Goal: Transaction & Acquisition: Purchase product/service

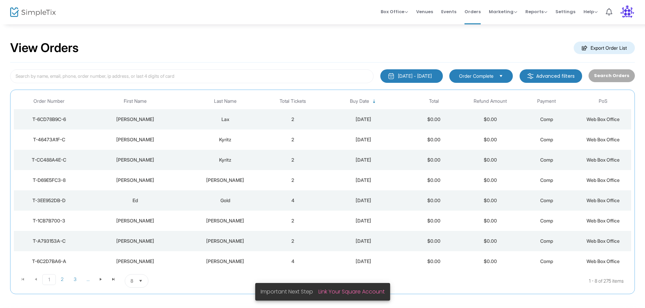
click at [243, 121] on div "Lax" at bounding box center [225, 119] width 75 height 7
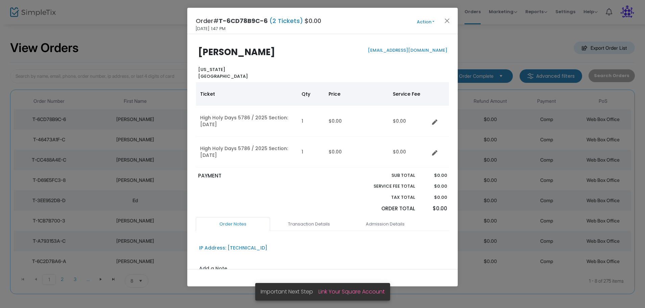
click at [426, 23] on button "Action" at bounding box center [425, 21] width 41 height 7
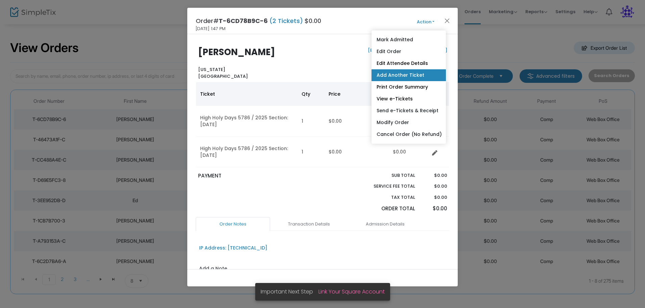
click at [405, 75] on link "Add Another Ticket" at bounding box center [408, 75] width 74 height 12
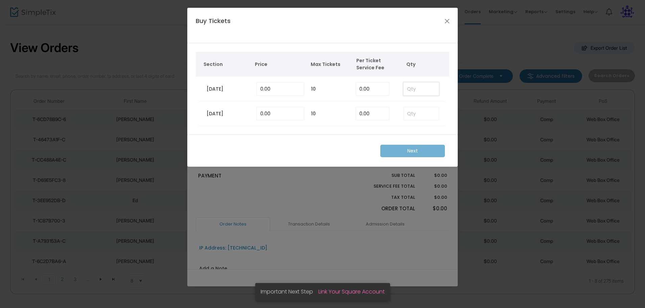
click at [413, 87] on input at bounding box center [420, 88] width 35 height 13
type input "1"
click at [422, 112] on input at bounding box center [420, 113] width 35 height 13
type input "1"
drag, startPoint x: 405, startPoint y: 152, endPoint x: 403, endPoint y: 149, distance: 3.7
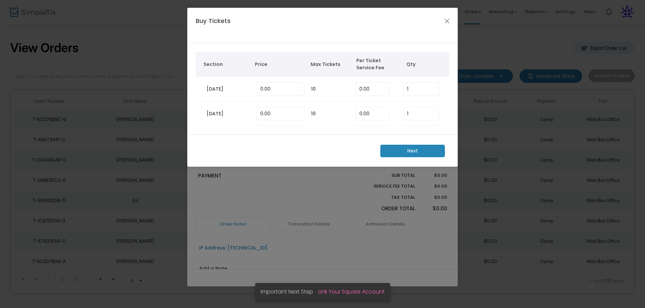
click at [406, 151] on m-button "Next" at bounding box center [412, 151] width 65 height 13
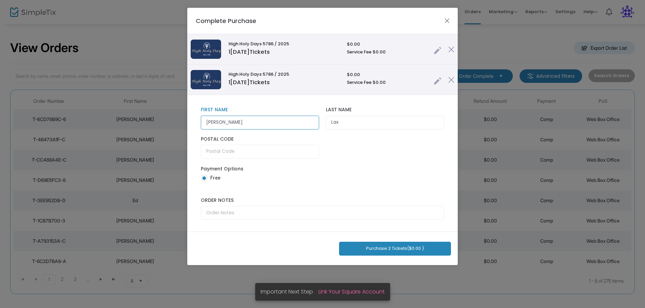
drag, startPoint x: 230, startPoint y: 124, endPoint x: 140, endPoint y: 120, distance: 90.6
click at [142, 123] on ngb-modal-window "Complete Purchase High Holy Days 5786 / 2025 1 [DATE] Tickets $0.00 Service Fee…" at bounding box center [322, 154] width 645 height 308
type input "Dara"
click at [380, 249] on button "Purchase 2 Tickets ($0.00 )" at bounding box center [395, 249] width 112 height 14
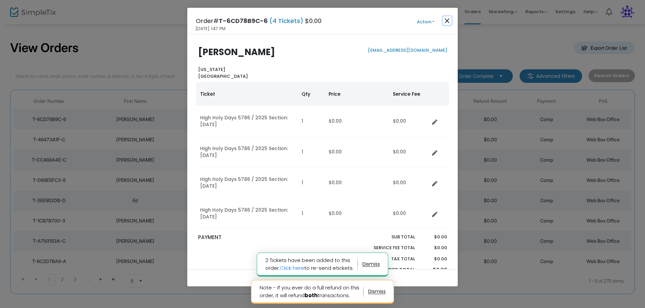
click at [446, 20] on button "Close" at bounding box center [447, 20] width 9 height 9
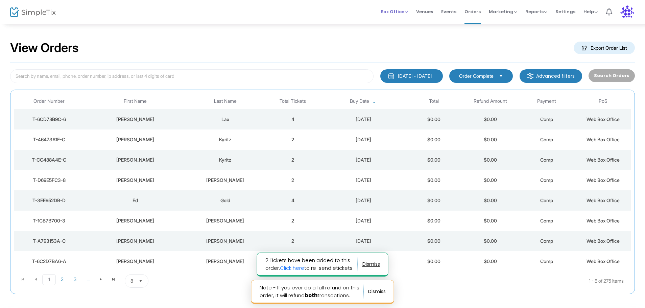
click at [403, 11] on span "Box Office" at bounding box center [393, 11] width 27 height 6
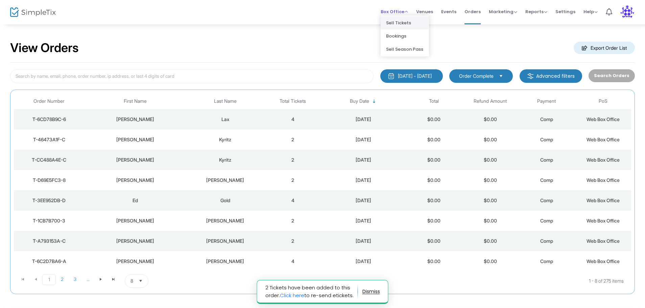
click at [406, 24] on li "Sell Tickets" at bounding box center [404, 22] width 48 height 13
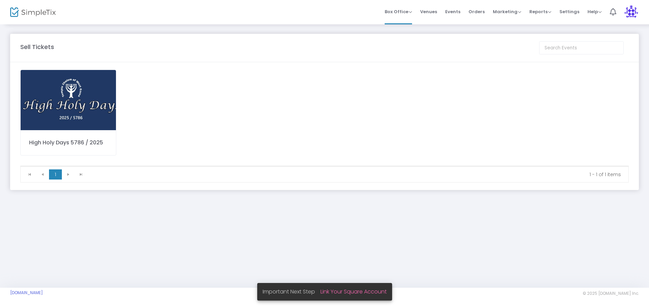
click at [88, 100] on img at bounding box center [68, 100] width 95 height 60
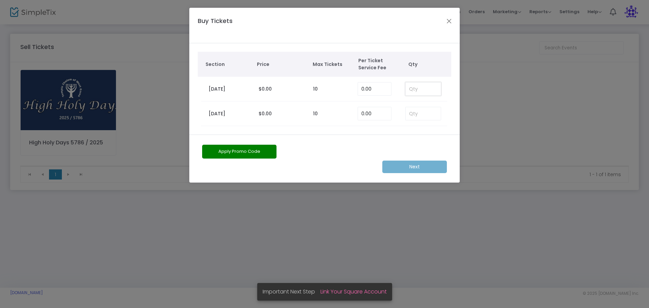
click at [411, 88] on input at bounding box center [422, 88] width 35 height 13
type input "1"
click at [410, 116] on input at bounding box center [422, 113] width 35 height 13
type input "1"
click at [406, 169] on m-button "Next" at bounding box center [414, 166] width 65 height 13
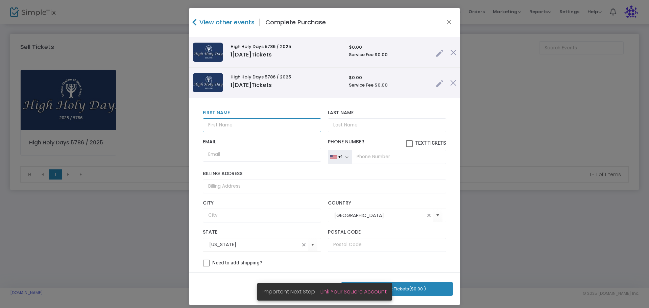
click at [229, 123] on input "text" at bounding box center [262, 125] width 118 height 14
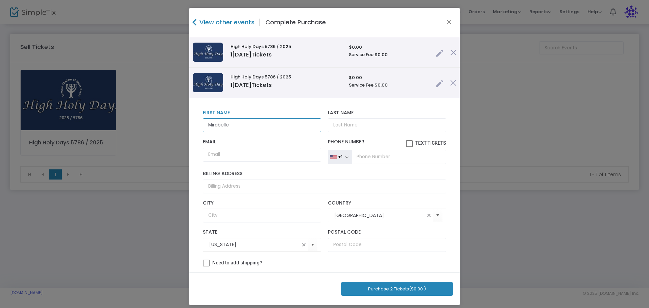
type input "Mirabelle"
type input "[PERSON_NAME]"
click at [224, 152] on input "Email" at bounding box center [262, 155] width 118 height 14
type input "[EMAIL_ADDRESS][DOMAIN_NAME]"
click at [376, 290] on button "Purchase 2 Tickets ($0.00 )" at bounding box center [397, 289] width 112 height 14
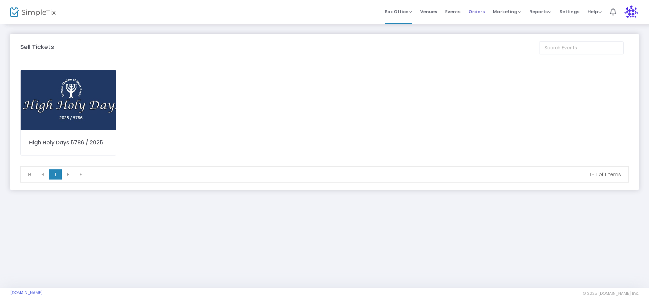
click at [478, 11] on span "Orders" at bounding box center [476, 11] width 16 height 17
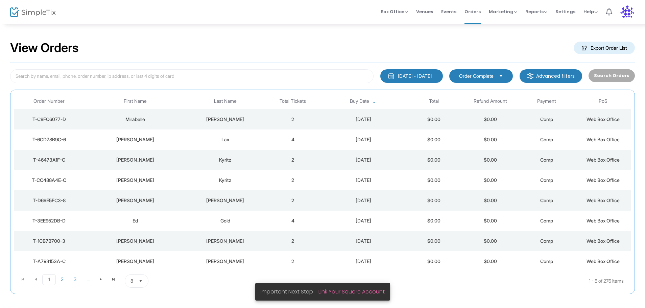
click at [161, 121] on div "Mirabelle" at bounding box center [135, 119] width 98 height 7
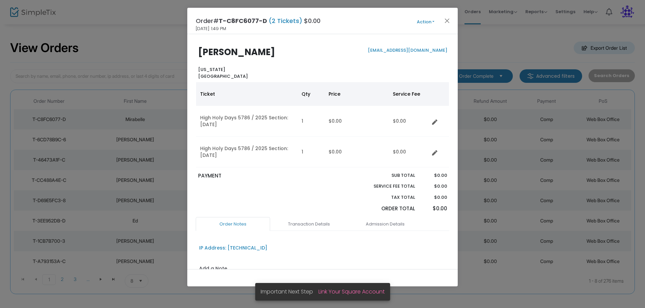
click at [424, 20] on button "Action" at bounding box center [425, 21] width 41 height 7
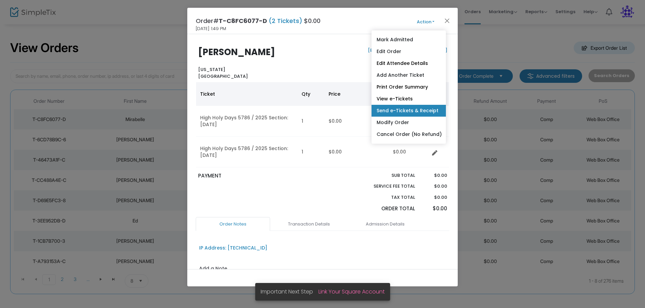
click at [398, 109] on link "Send e-Tickets & Receipt" at bounding box center [408, 111] width 74 height 12
type input "[EMAIL_ADDRESS][DOMAIN_NAME]"
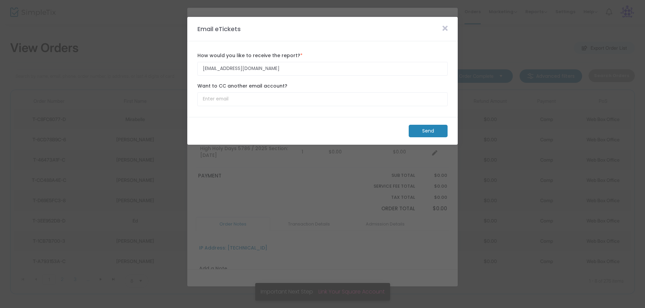
click at [414, 129] on m-button "Send" at bounding box center [427, 131] width 39 height 13
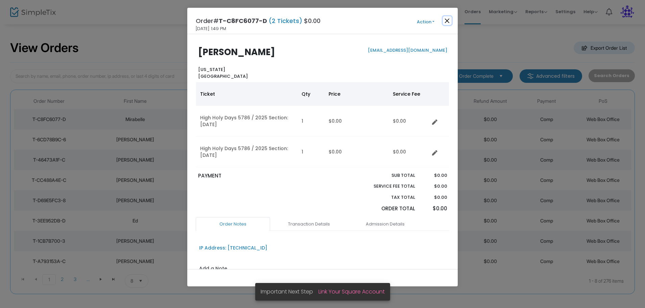
click at [447, 20] on button "Close" at bounding box center [447, 20] width 9 height 9
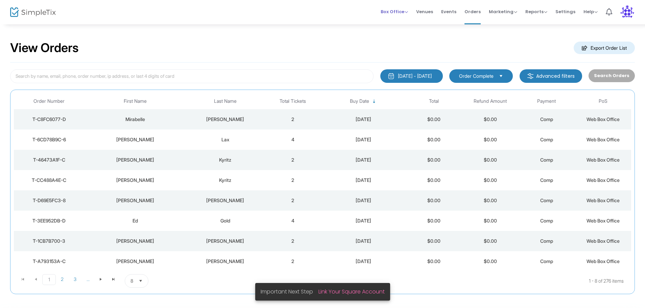
click at [388, 9] on span "Box Office" at bounding box center [393, 11] width 27 height 6
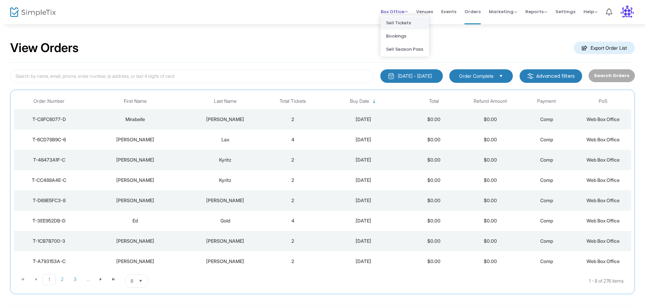
click at [411, 23] on li "Sell Tickets" at bounding box center [404, 22] width 48 height 13
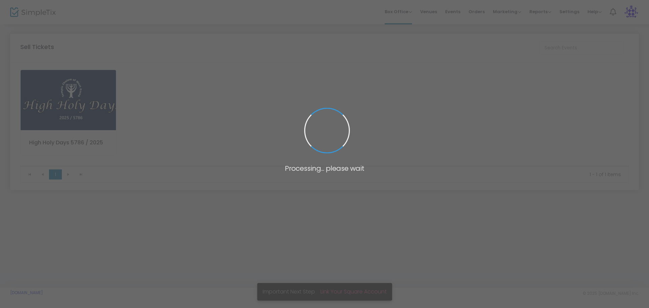
click at [65, 108] on body "Processing... please wait Box Office Sell Tickets Bookings Sell Season Pass Ven…" at bounding box center [324, 154] width 649 height 308
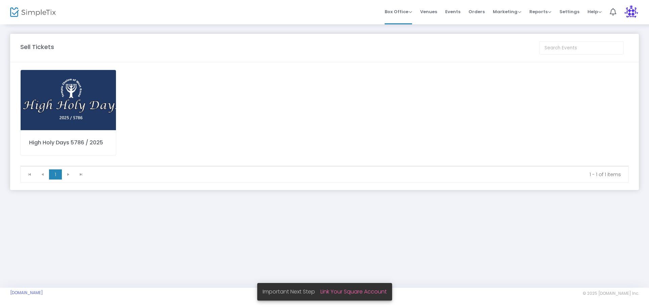
click at [104, 101] on img at bounding box center [68, 100] width 95 height 60
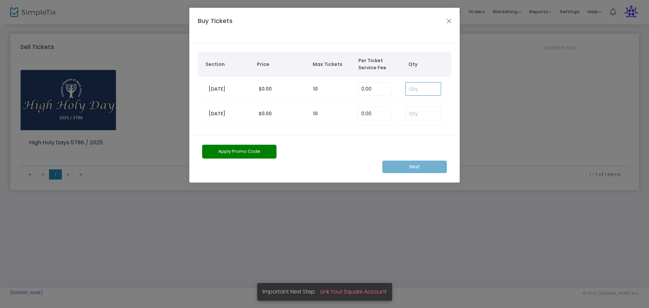
click at [431, 88] on input at bounding box center [422, 88] width 35 height 13
type input "1"
click at [415, 114] on input at bounding box center [422, 113] width 35 height 13
type input "1"
click at [418, 168] on m-button "Next" at bounding box center [414, 166] width 65 height 13
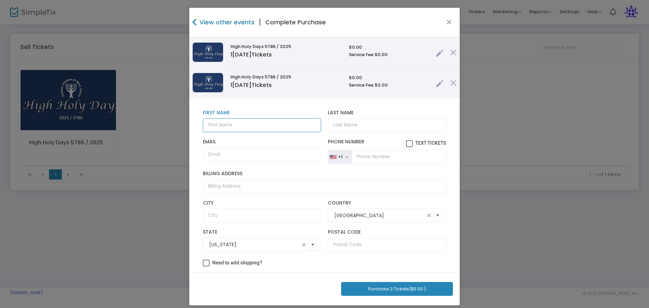
click at [229, 125] on input "text" at bounding box center [262, 125] width 118 height 14
type input "[PERSON_NAME]"
type input "Egyes"
click at [222, 153] on input "Email" at bounding box center [262, 155] width 118 height 14
type input "[EMAIL_ADDRESS][DOMAIN_NAME]"
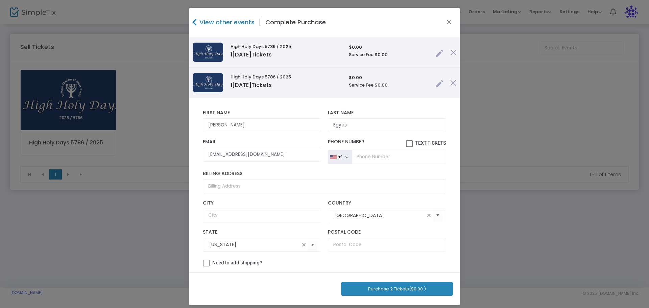
click at [373, 289] on button "Purchase 2 Tickets ($0.00 )" at bounding box center [397, 289] width 112 height 14
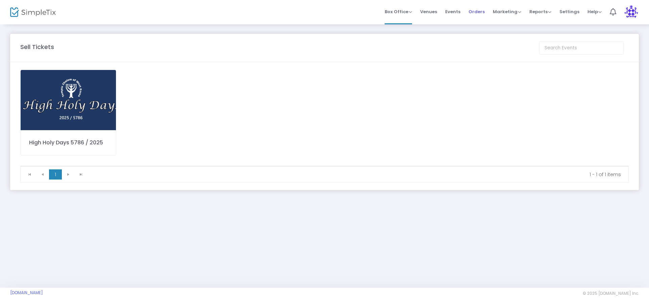
click at [483, 12] on span "Orders" at bounding box center [476, 11] width 16 height 17
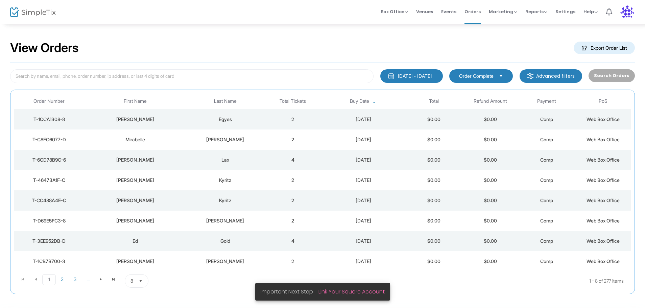
click at [233, 120] on div "Egyes" at bounding box center [225, 119] width 75 height 7
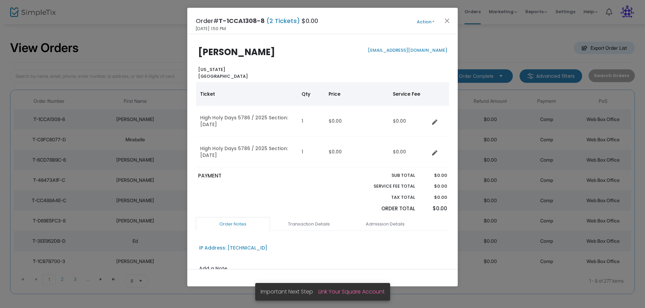
click at [432, 22] on button "Action" at bounding box center [425, 21] width 41 height 7
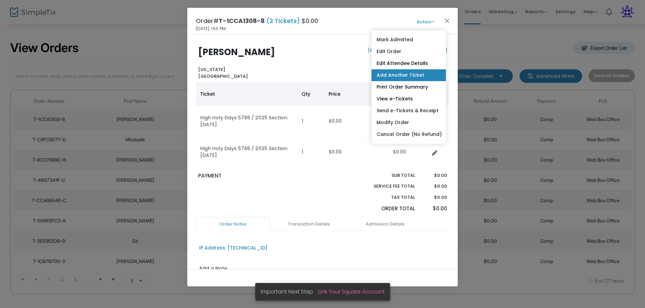
click at [388, 74] on link "Add Another Ticket" at bounding box center [408, 75] width 74 height 12
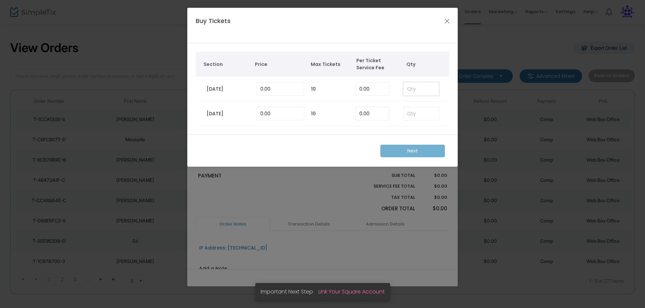
click at [422, 90] on input at bounding box center [420, 88] width 35 height 13
type input "1"
click at [415, 117] on input at bounding box center [420, 113] width 35 height 13
type input "1"
click at [408, 152] on m-button "Next" at bounding box center [412, 151] width 65 height 13
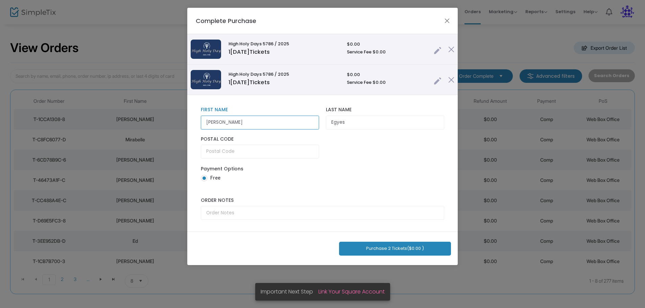
drag, startPoint x: 228, startPoint y: 122, endPoint x: 109, endPoint y: 117, distance: 119.0
click at [109, 117] on ngb-modal-window "Complete Purchase High Holy Days 5786 / 2025 1 [DATE] Tickets $0.00 Service Fee…" at bounding box center [322, 154] width 645 height 308
